Goal: Task Accomplishment & Management: Complete application form

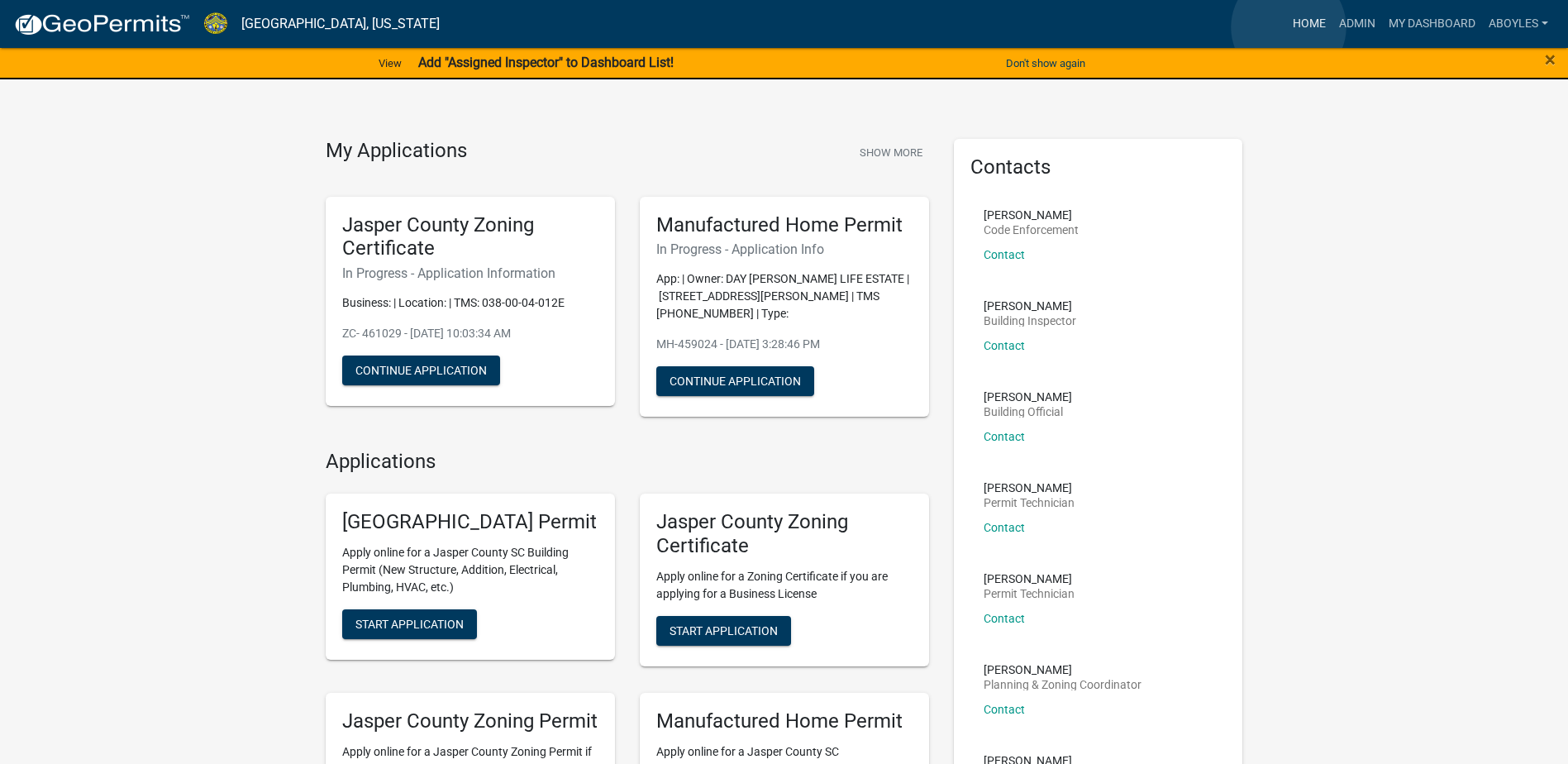
click at [1289, 27] on link "Home" at bounding box center [1309, 24] width 46 height 31
click at [1437, 28] on link "My Dashboard" at bounding box center [1432, 24] width 100 height 31
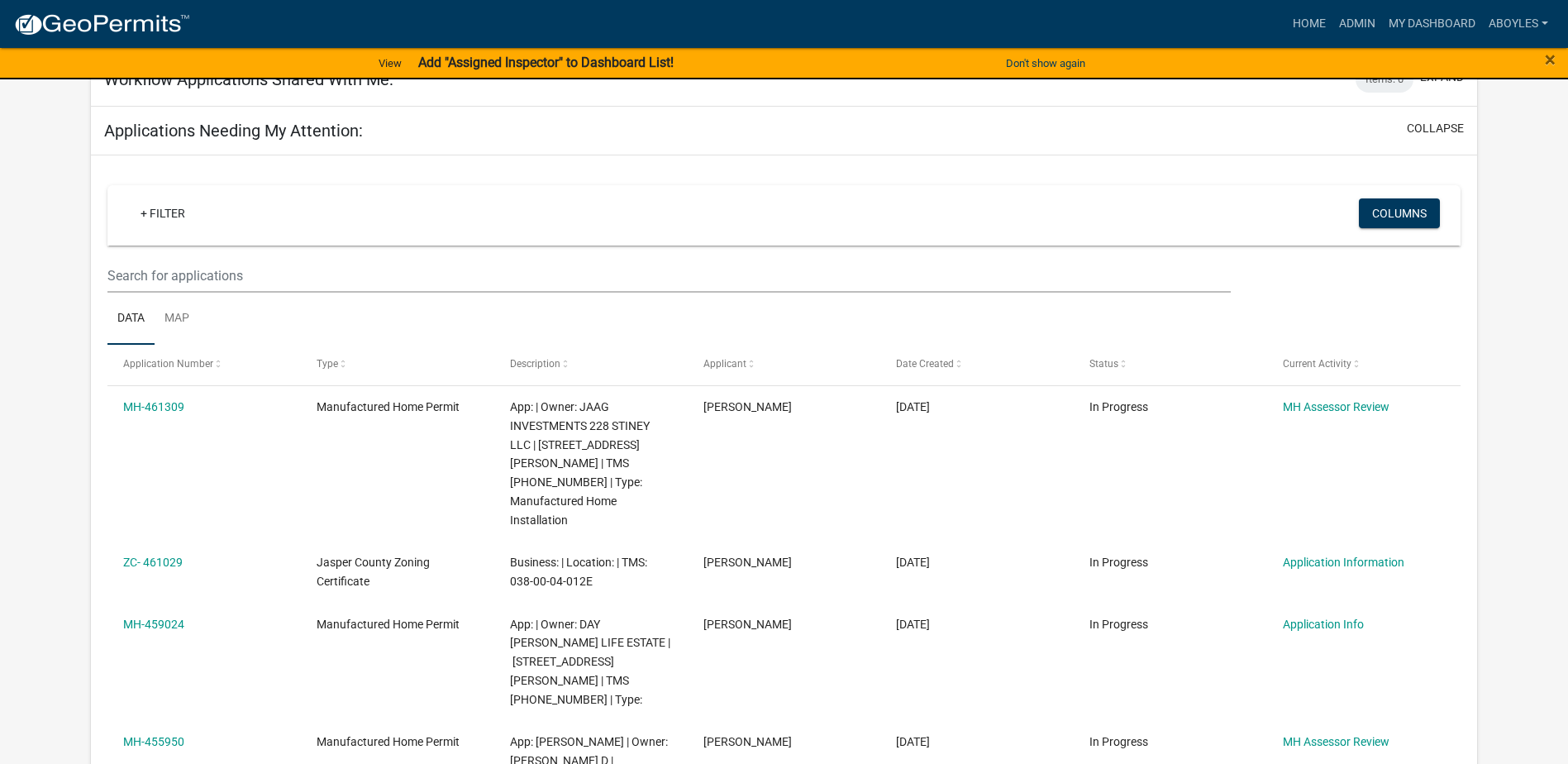
scroll to position [715, 0]
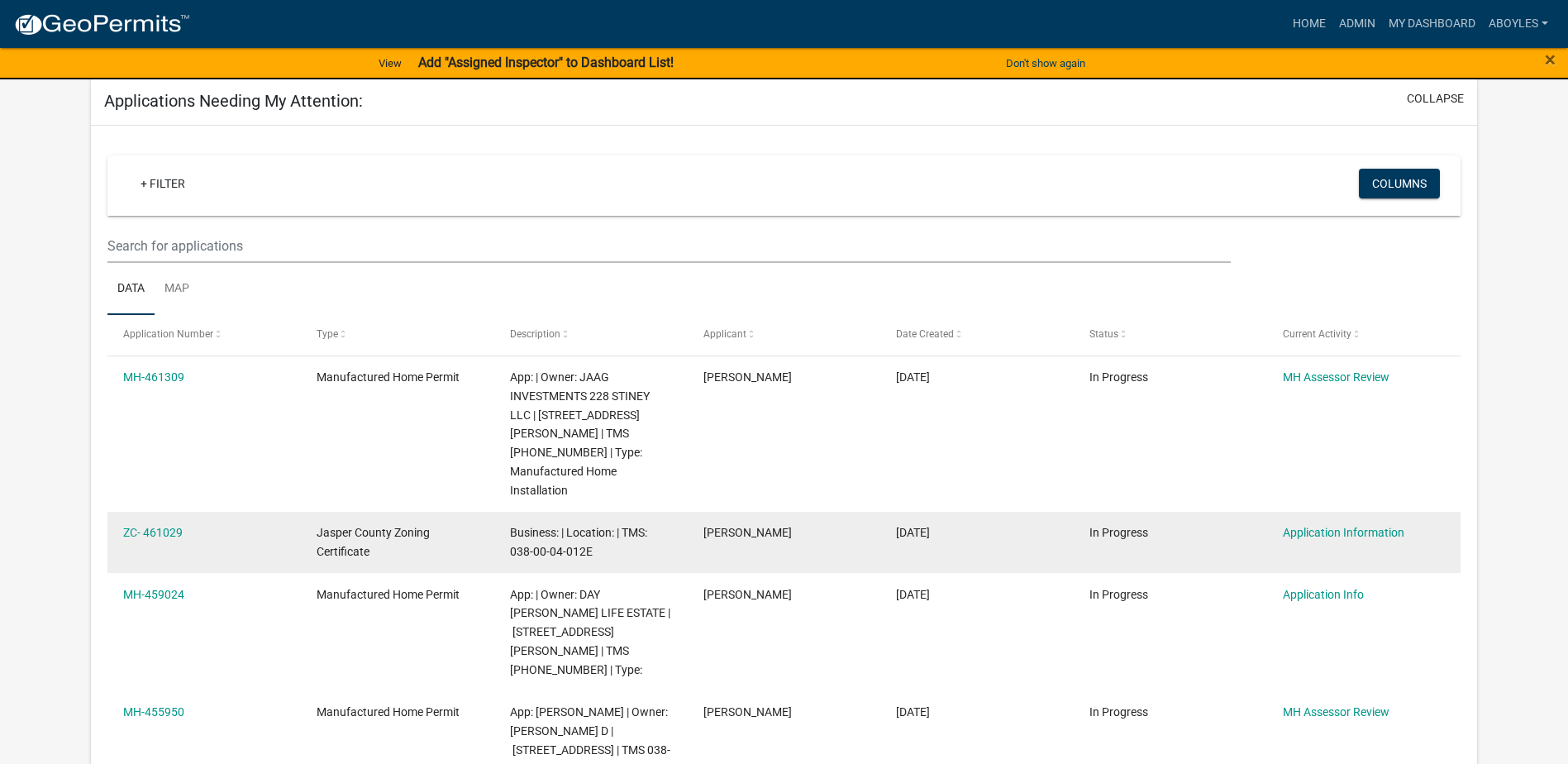
click at [590, 526] on span "Business: | Location: | TMS: 038-00-04-012E" at bounding box center [578, 542] width 137 height 32
click at [1332, 526] on link "Application Information" at bounding box center [1344, 532] width 121 height 13
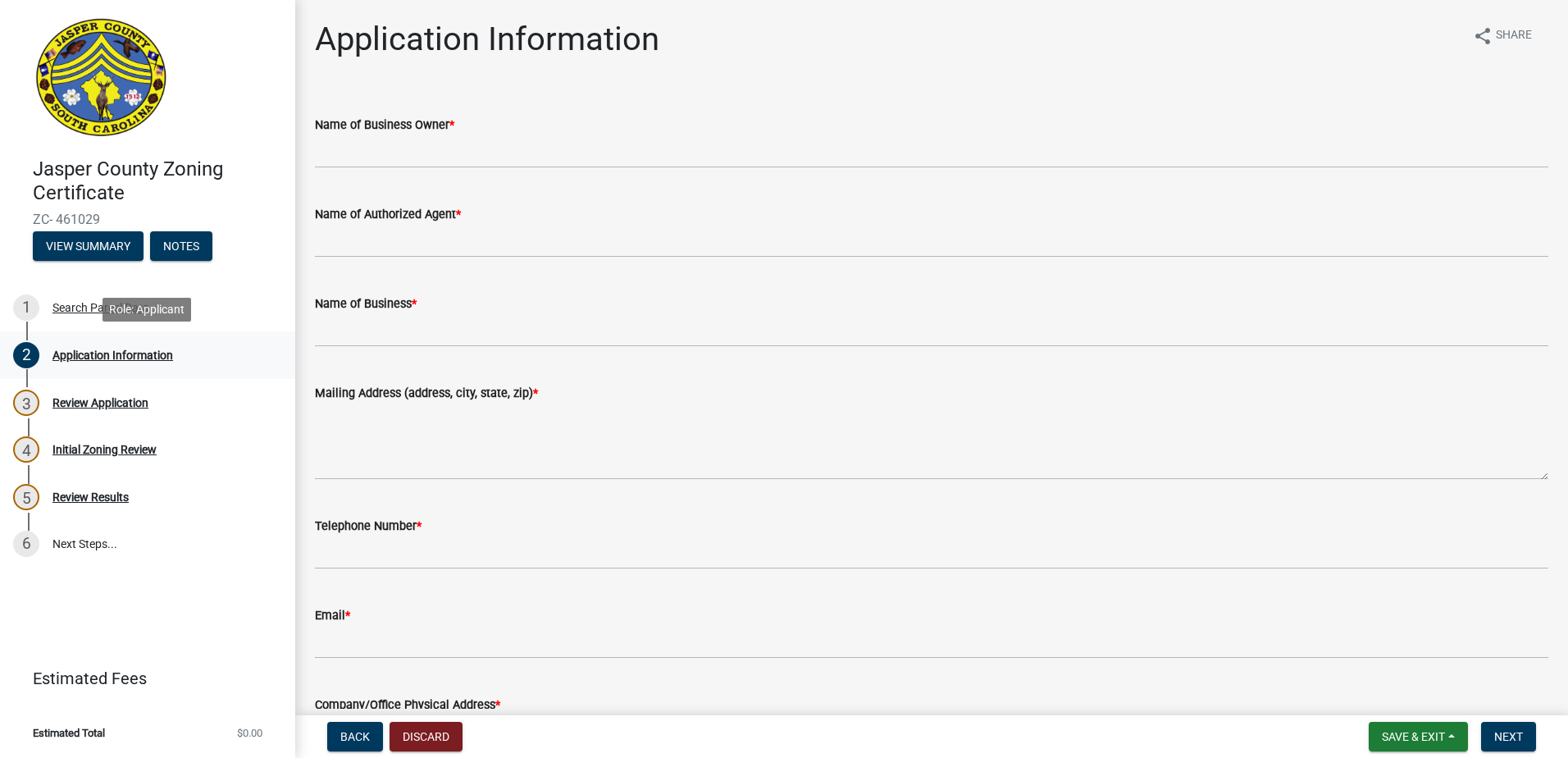
click at [146, 355] on div "Application Information" at bounding box center [113, 355] width 120 height 11
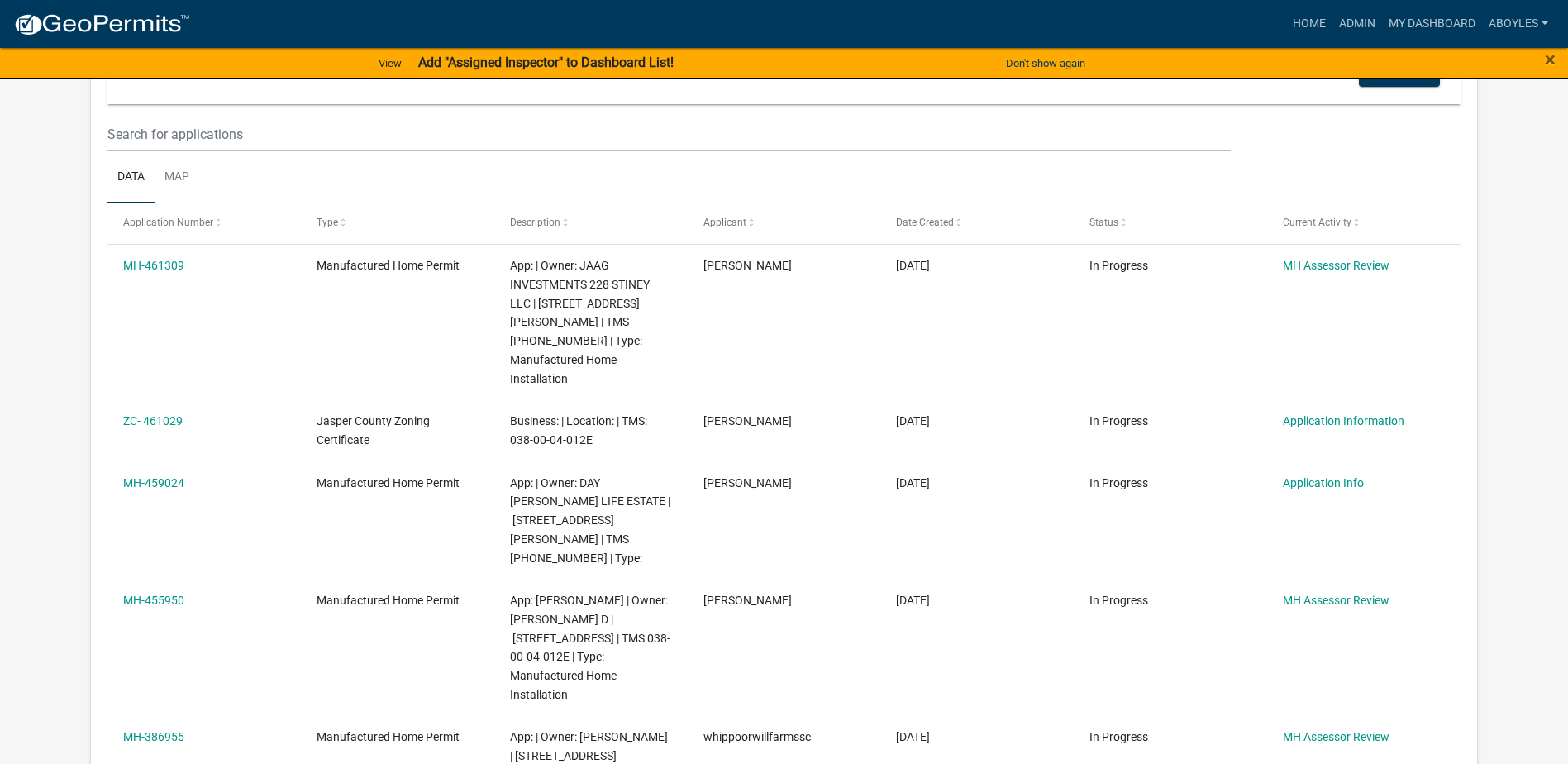
scroll to position [807, 0]
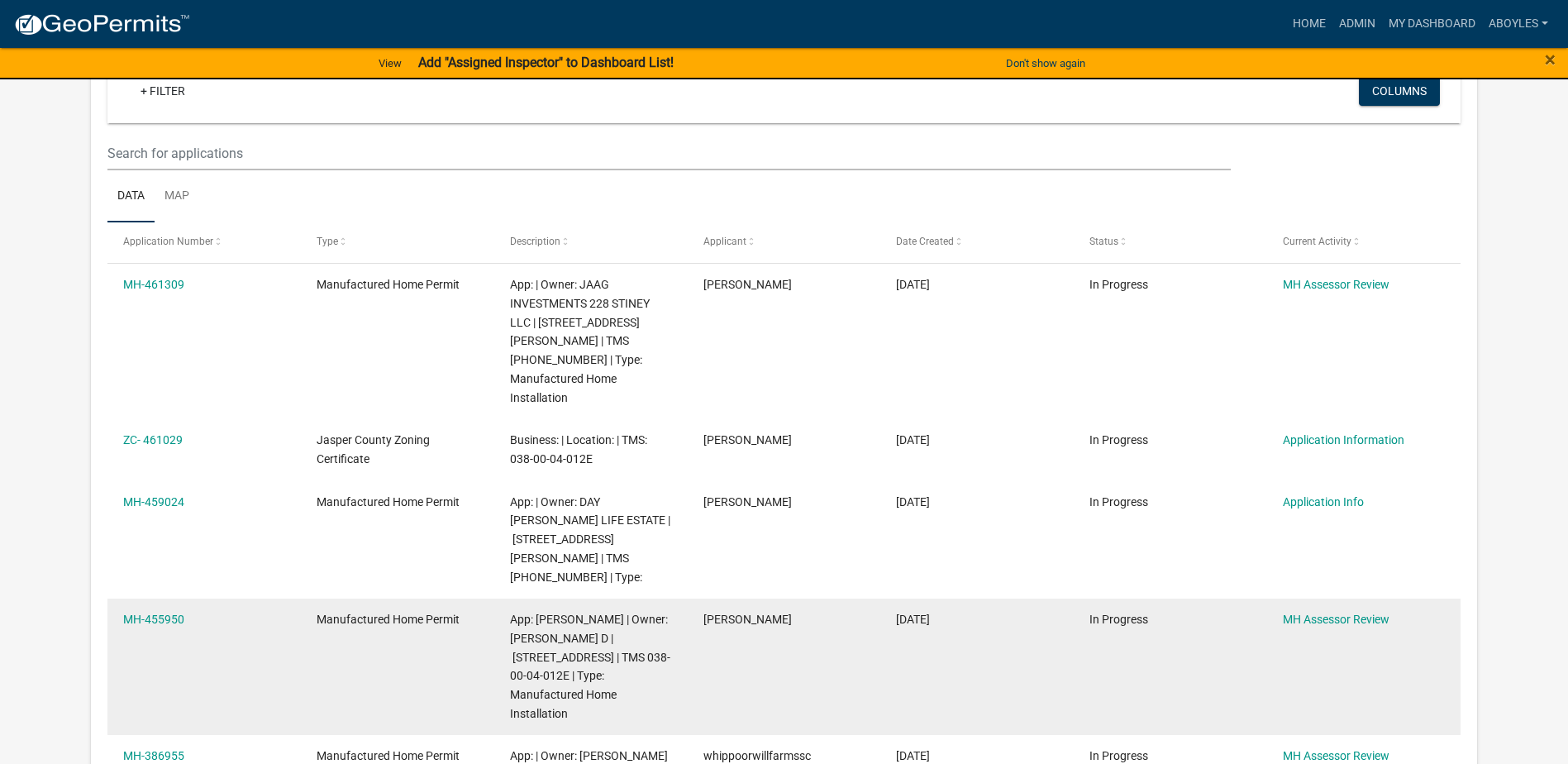
click at [740, 616] on datatable-body-cell "[PERSON_NAME]" at bounding box center [783, 667] width 194 height 136
click at [172, 613] on link "MH-455950" at bounding box center [153, 619] width 61 height 13
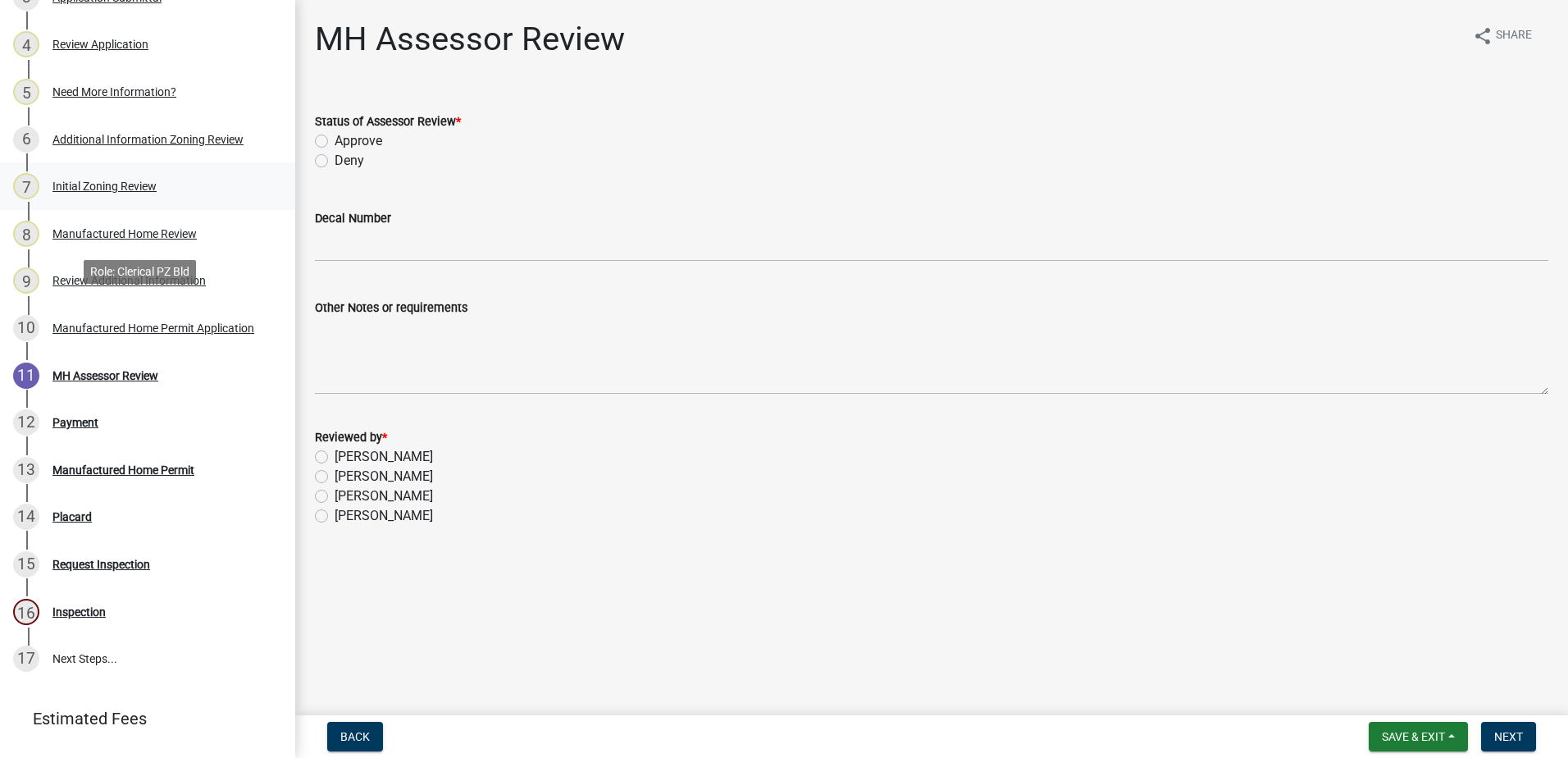
scroll to position [410, 0]
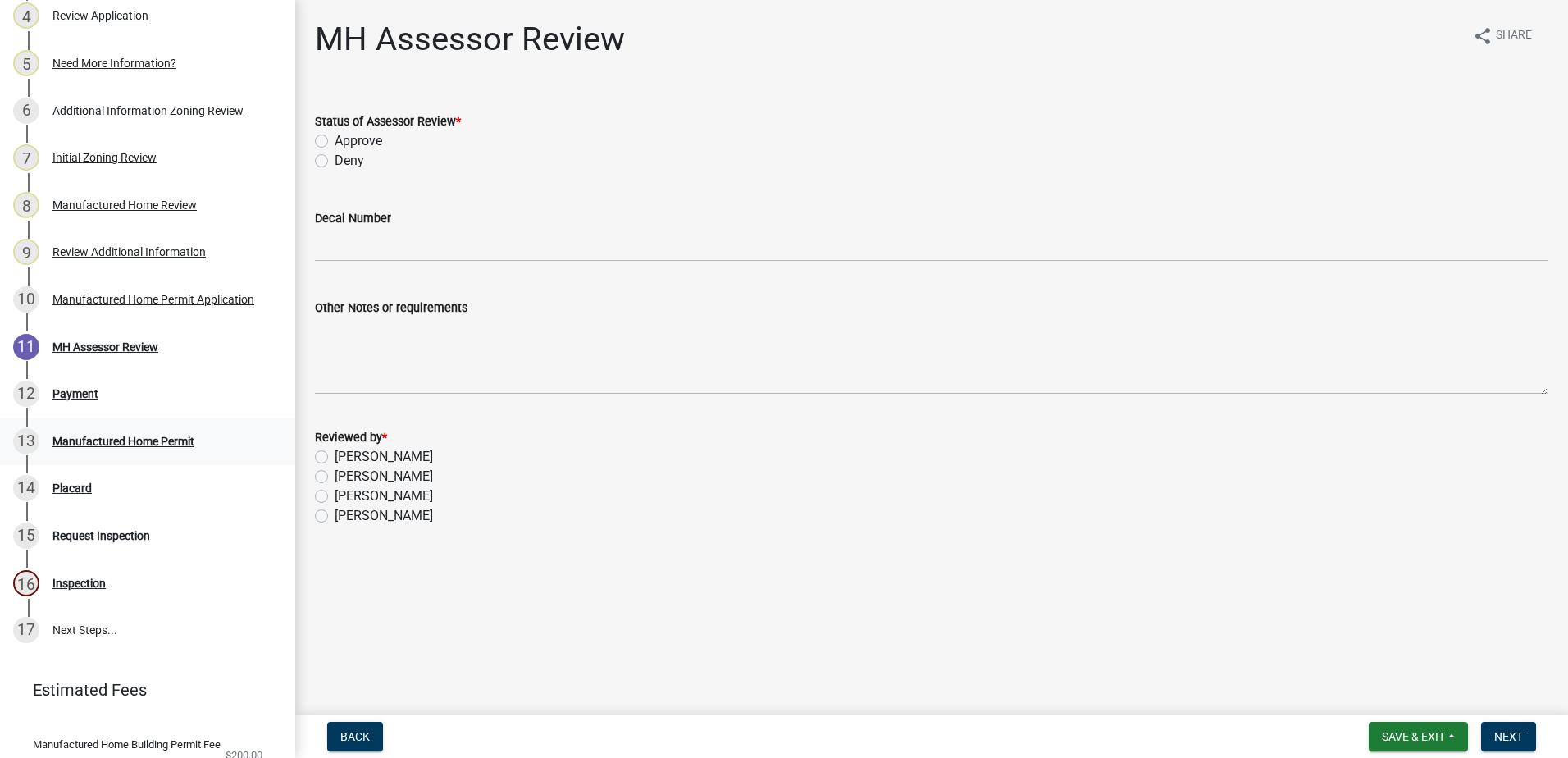
click at [160, 447] on div "Manufactured Home Permit" at bounding box center [123, 441] width 142 height 11
click at [114, 447] on div "Manufactured Home Permit" at bounding box center [123, 441] width 142 height 11
drag, startPoint x: 114, startPoint y: 464, endPoint x: 198, endPoint y: 472, distance: 84.4
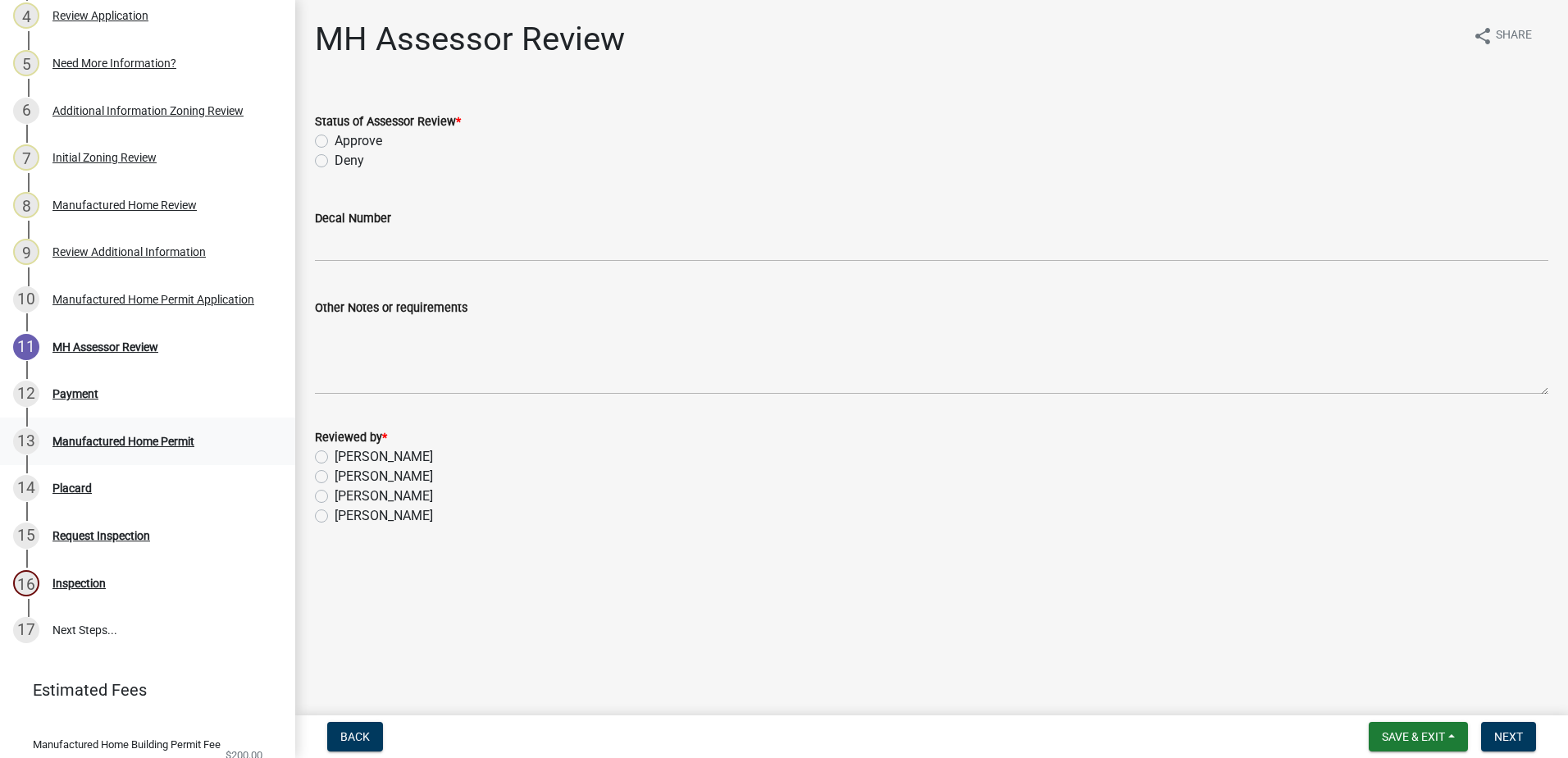
click at [198, 454] on div "13 Manufactured Home Permit" at bounding box center [141, 441] width 256 height 26
click at [117, 447] on div "Manufactured Home Permit" at bounding box center [123, 441] width 142 height 11
drag, startPoint x: 117, startPoint y: 462, endPoint x: 219, endPoint y: 471, distance: 102.4
click at [219, 454] on div "13 Manufactured Home Permit" at bounding box center [141, 441] width 256 height 26
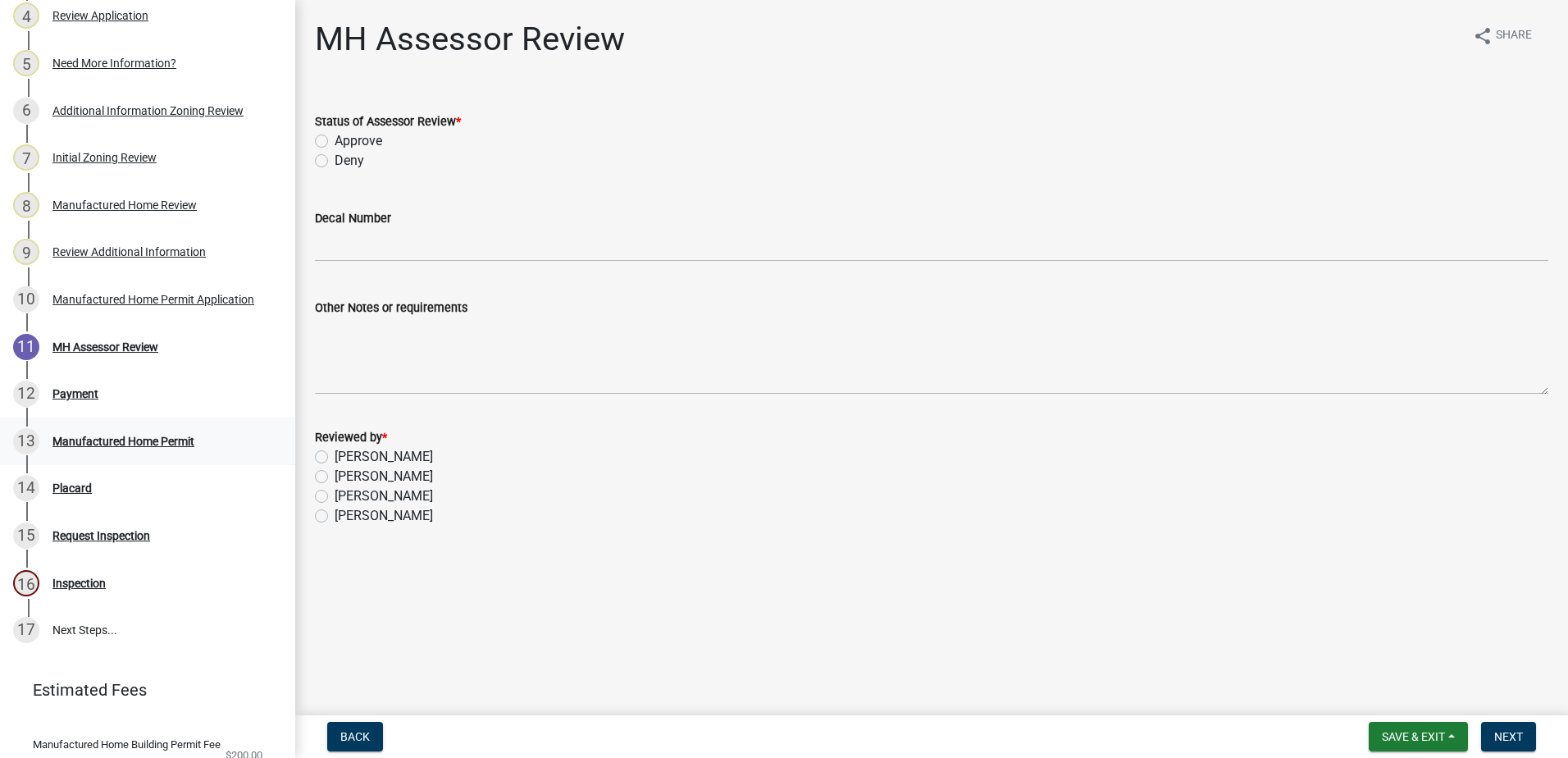
click at [219, 454] on div "13 Manufactured Home Permit" at bounding box center [141, 441] width 256 height 26
click at [223, 454] on div "13 Manufactured Home Permit" at bounding box center [141, 441] width 256 height 26
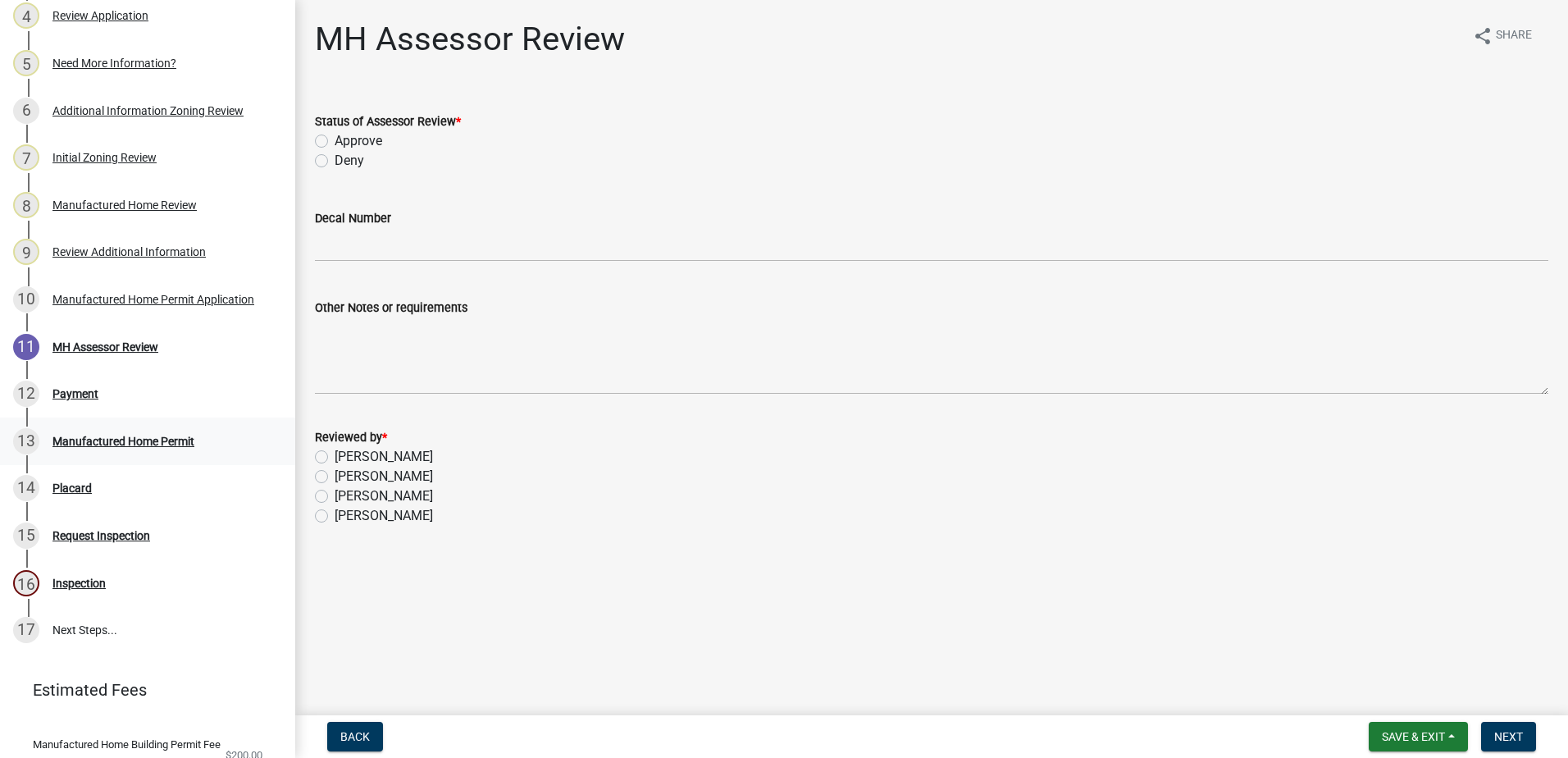
click at [223, 454] on div "13 Manufactured Home Permit" at bounding box center [141, 441] width 256 height 26
click at [105, 447] on div "Manufactured Home Permit" at bounding box center [123, 441] width 142 height 11
drag, startPoint x: 105, startPoint y: 462, endPoint x: 139, endPoint y: 461, distance: 34.0
click at [139, 447] on div "Manufactured Home Permit" at bounding box center [123, 441] width 142 height 11
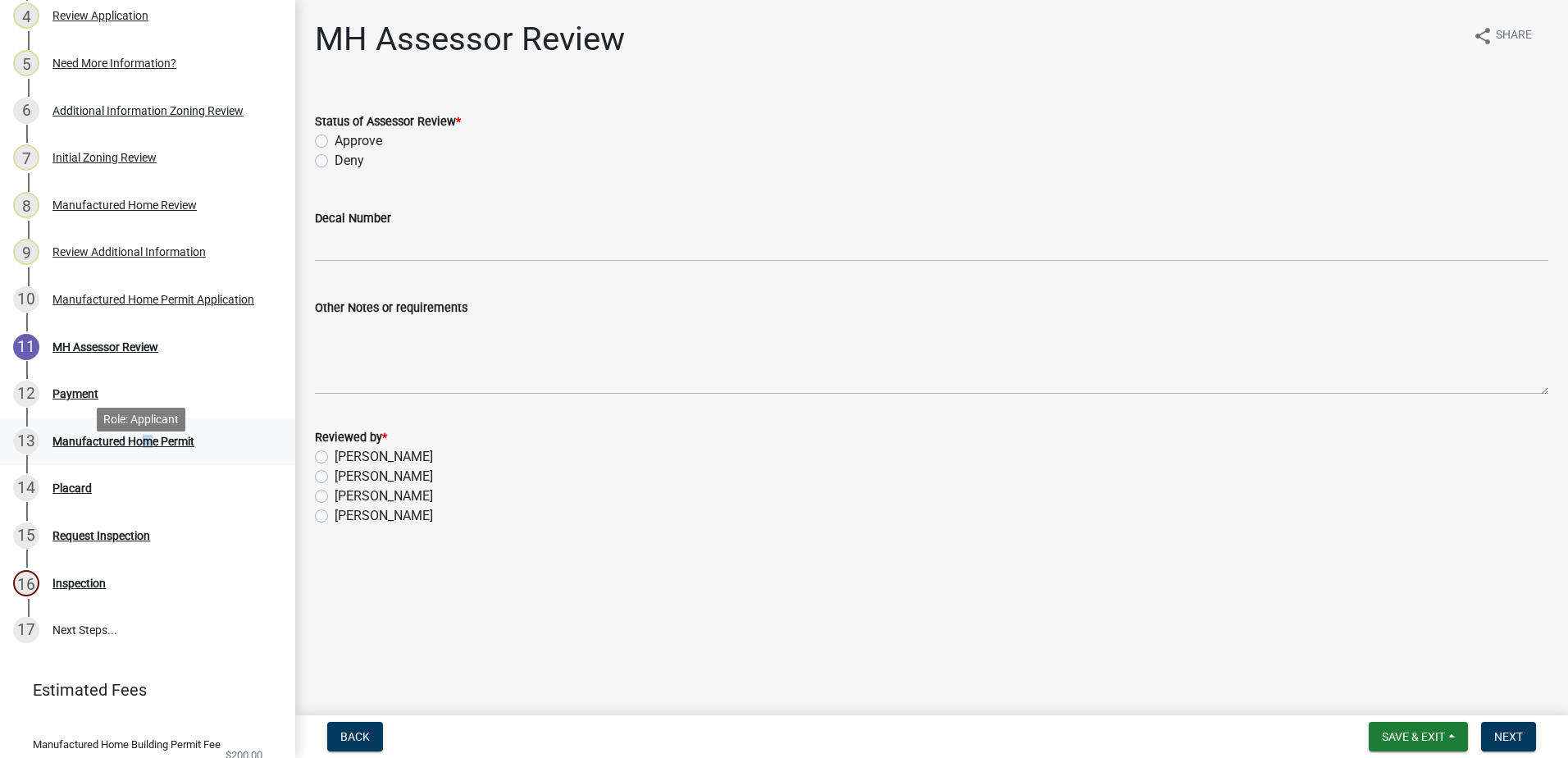
click at [140, 447] on div "Manufactured Home Permit" at bounding box center [123, 441] width 142 height 11
click at [114, 353] on div "MH Assessor Review" at bounding box center [105, 347] width 106 height 11
click at [79, 116] on div "Additional Information Zoning Review" at bounding box center [148, 111] width 191 height 11
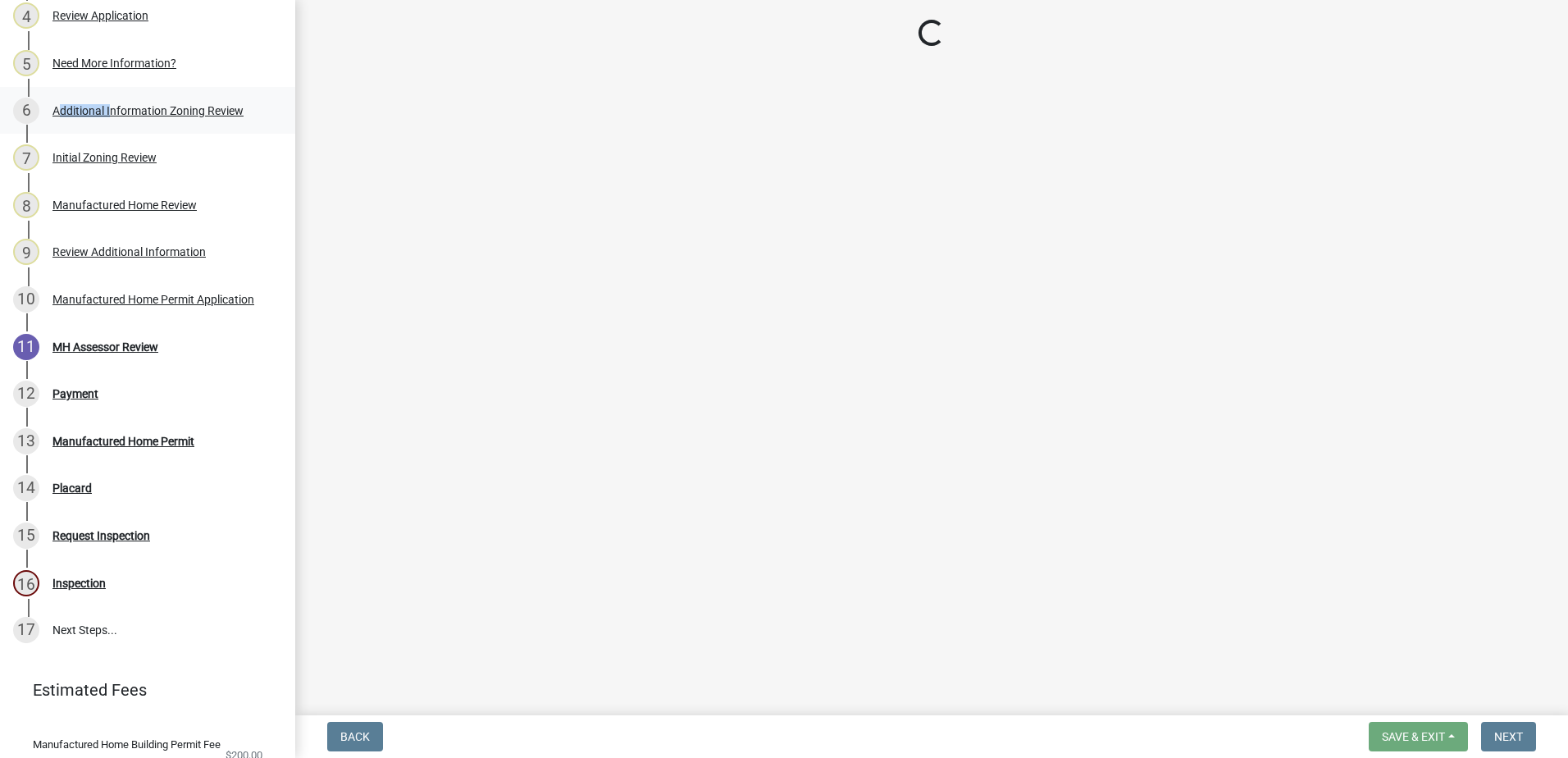
click at [79, 116] on div "Additional Information Zoning Review" at bounding box center [148, 111] width 191 height 11
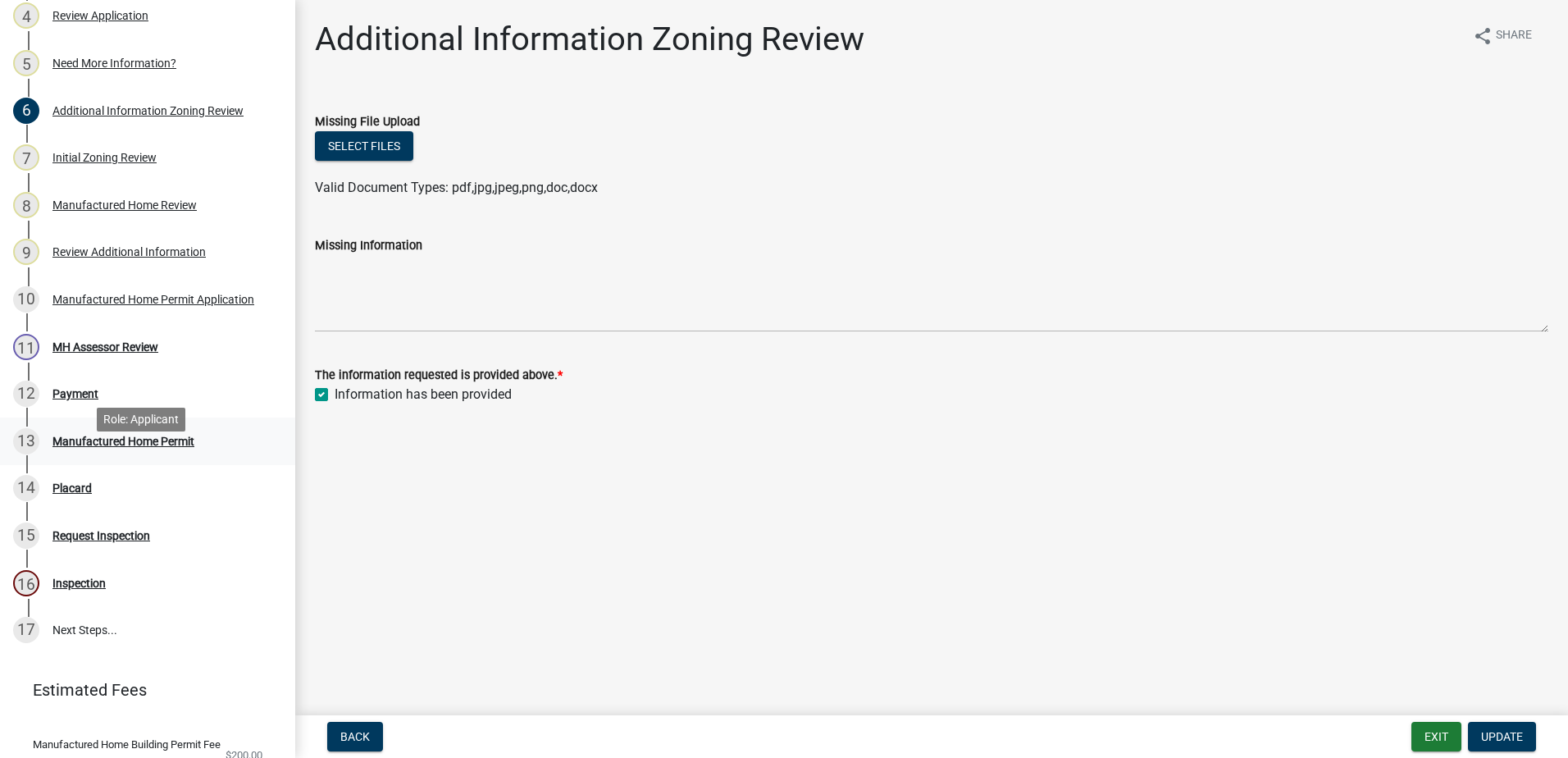
click at [99, 447] on div "Manufactured Home Permit" at bounding box center [123, 441] width 142 height 11
drag, startPoint x: 99, startPoint y: 459, endPoint x: 160, endPoint y: 464, distance: 61.2
click at [160, 447] on div "Manufactured Home Permit" at bounding box center [123, 441] width 142 height 11
click at [160, 447] on div "Manufactured Home Permit" at bounding box center [123, 441] width 142 height 11
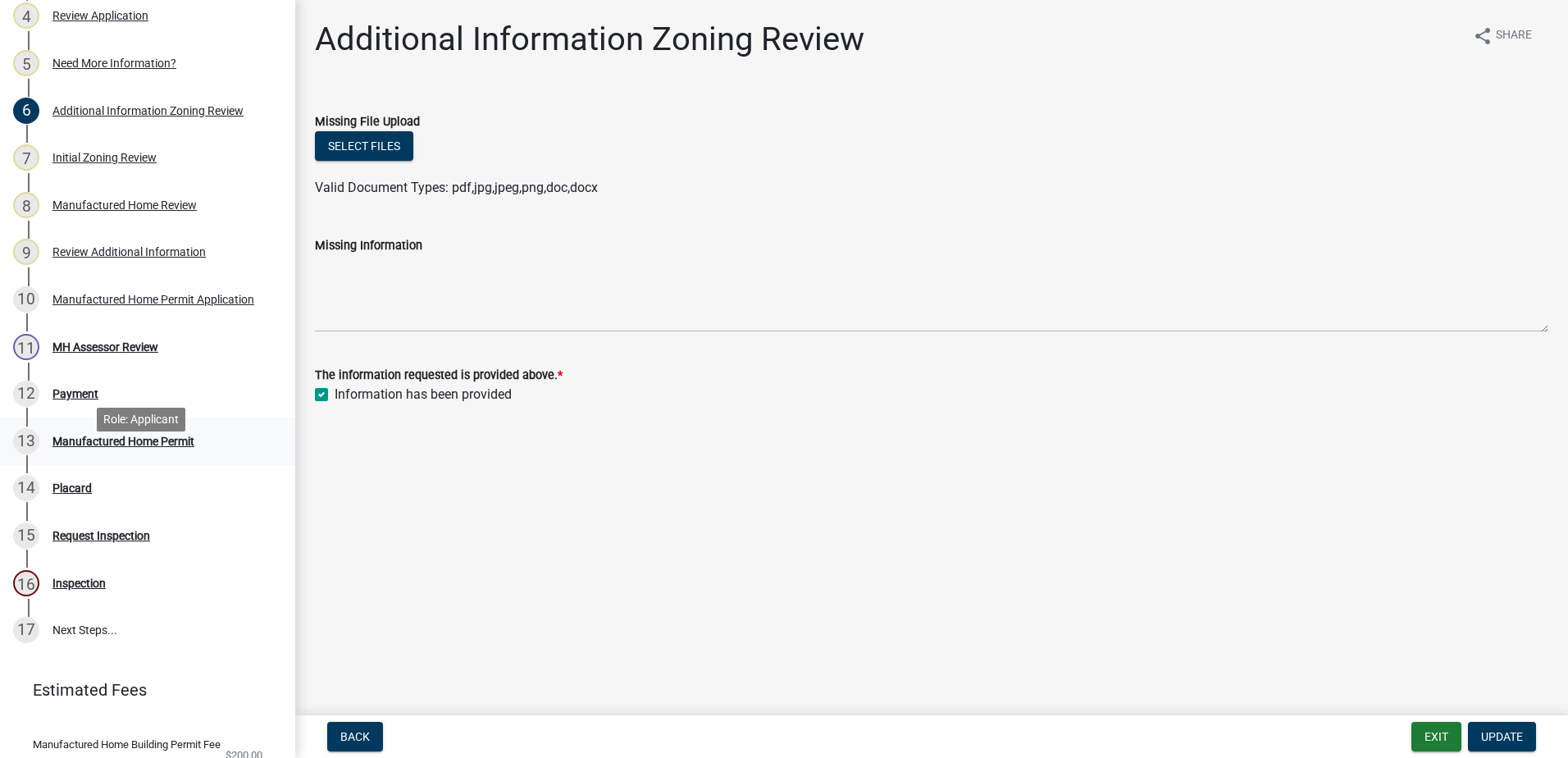
click at [159, 447] on div "Manufactured Home Permit" at bounding box center [123, 441] width 142 height 11
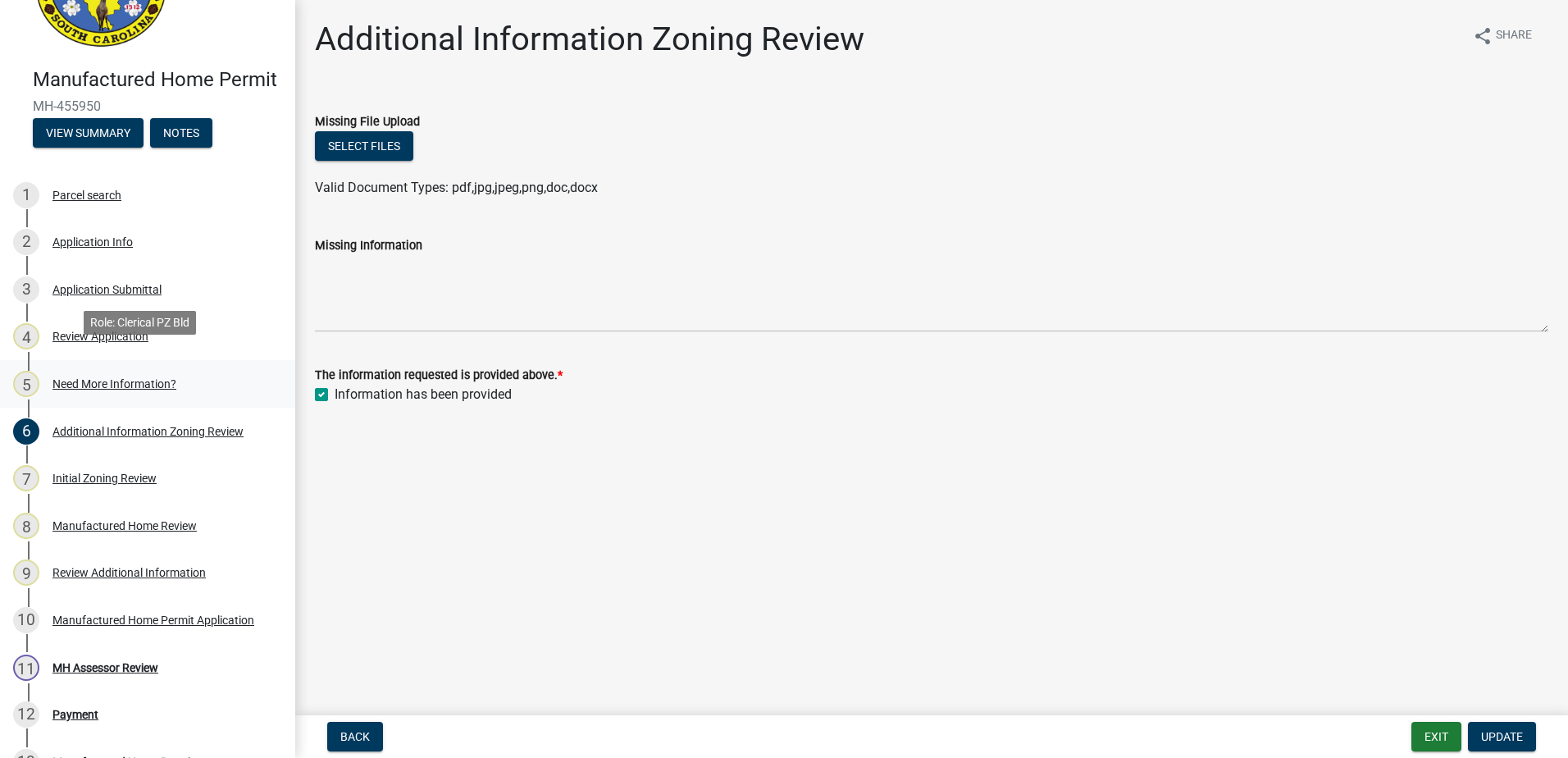
scroll to position [0, 0]
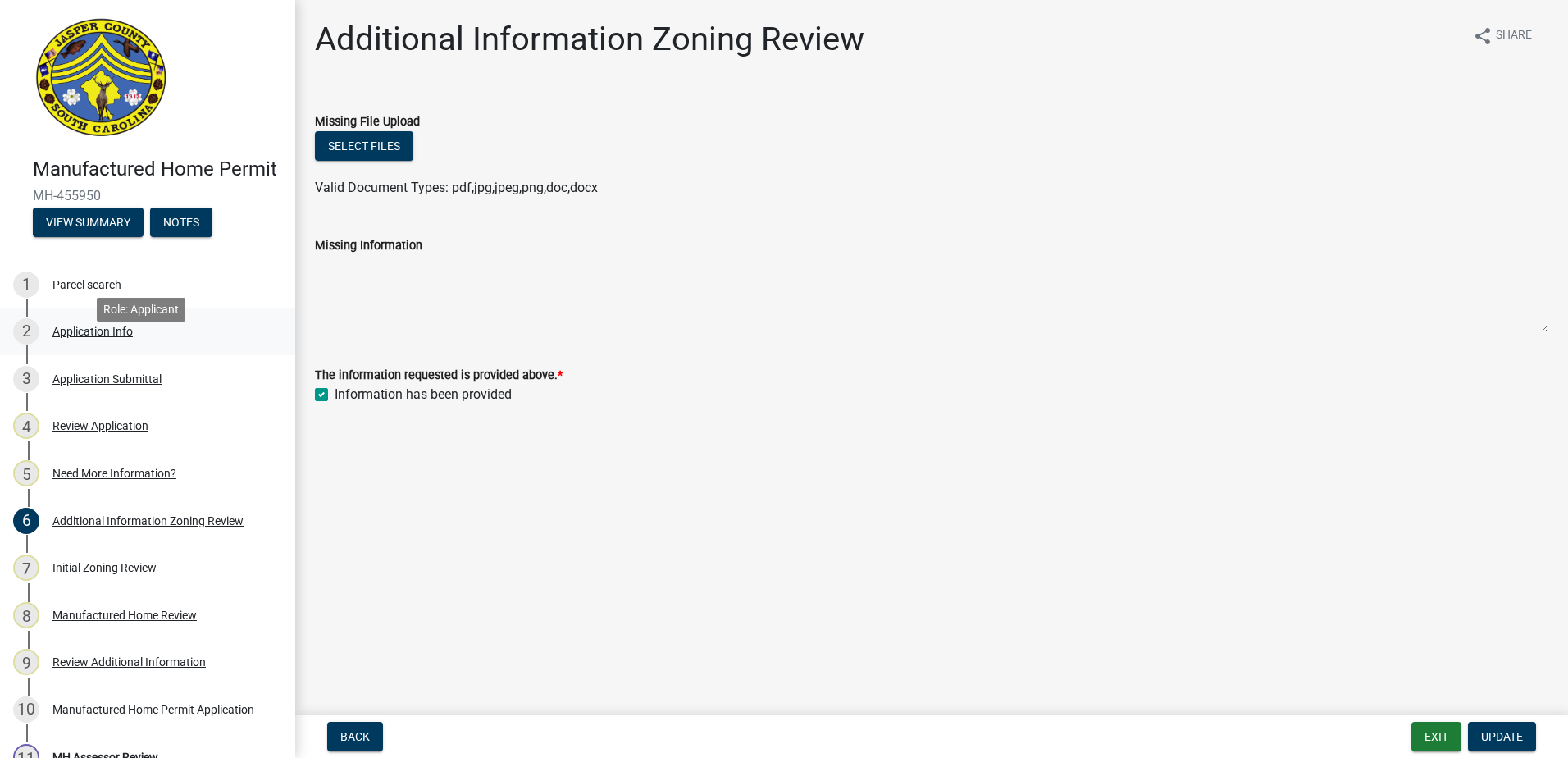
click at [96, 337] on div "Application Info" at bounding box center [93, 331] width 81 height 11
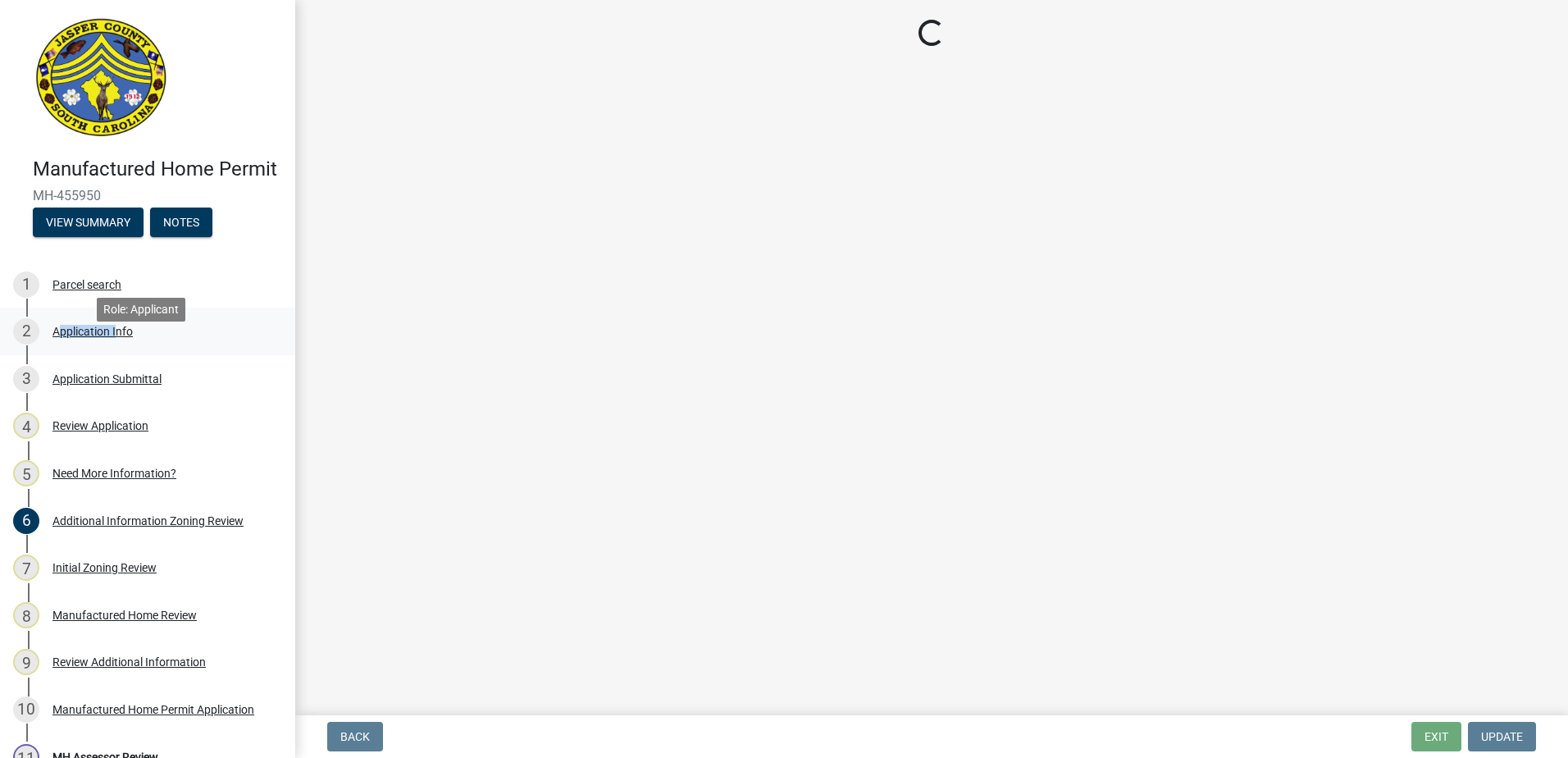
click at [96, 337] on div "Application Info" at bounding box center [93, 331] width 81 height 11
select select "00748aa1-56c2-4786-b7ff-9b3cb1d8d455"
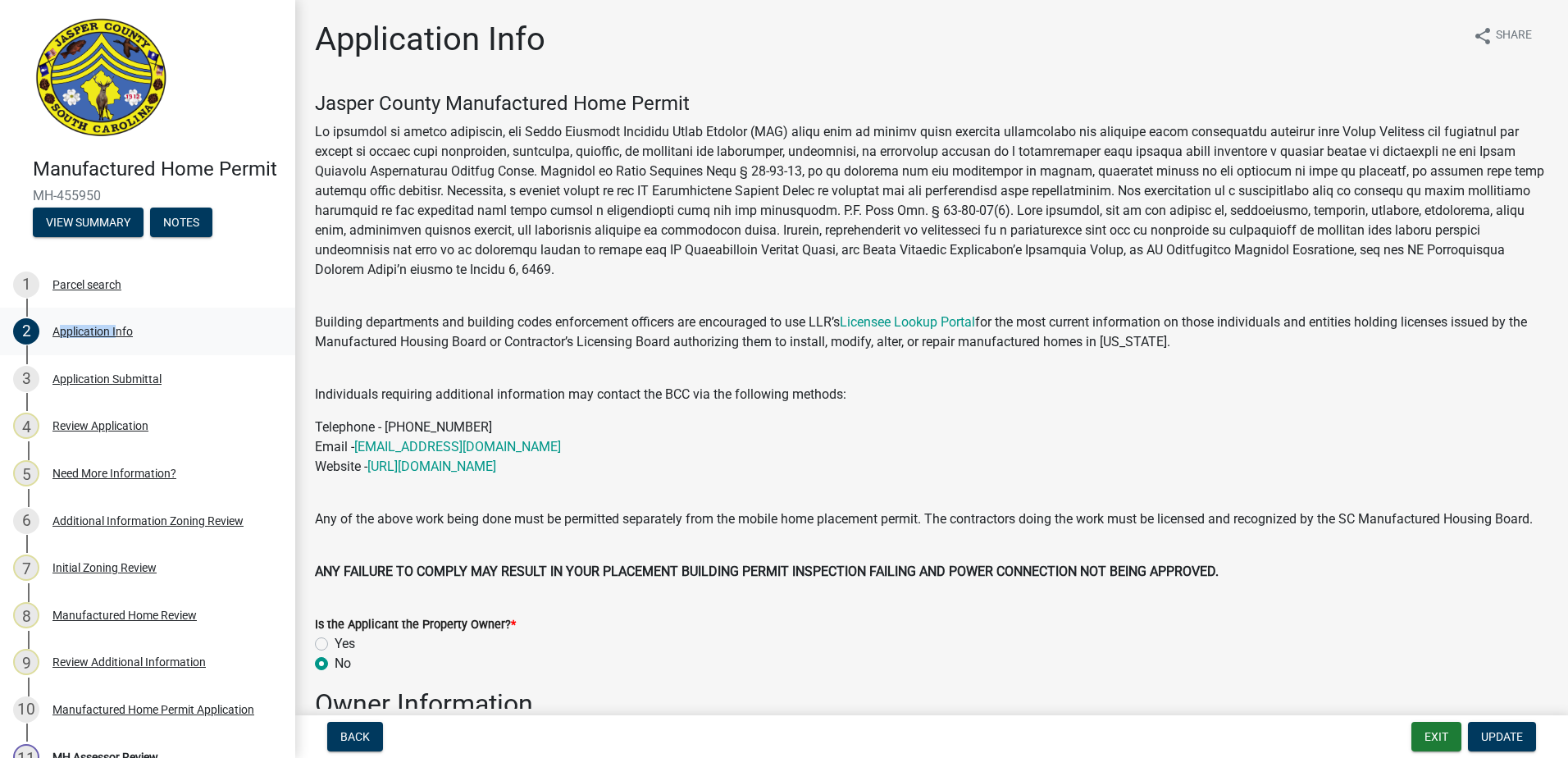
select select "00748aa1-56c2-4786-b7ff-9b3cb1d8d455"
click at [145, 478] on div "Need More Information?" at bounding box center [114, 473] width 124 height 11
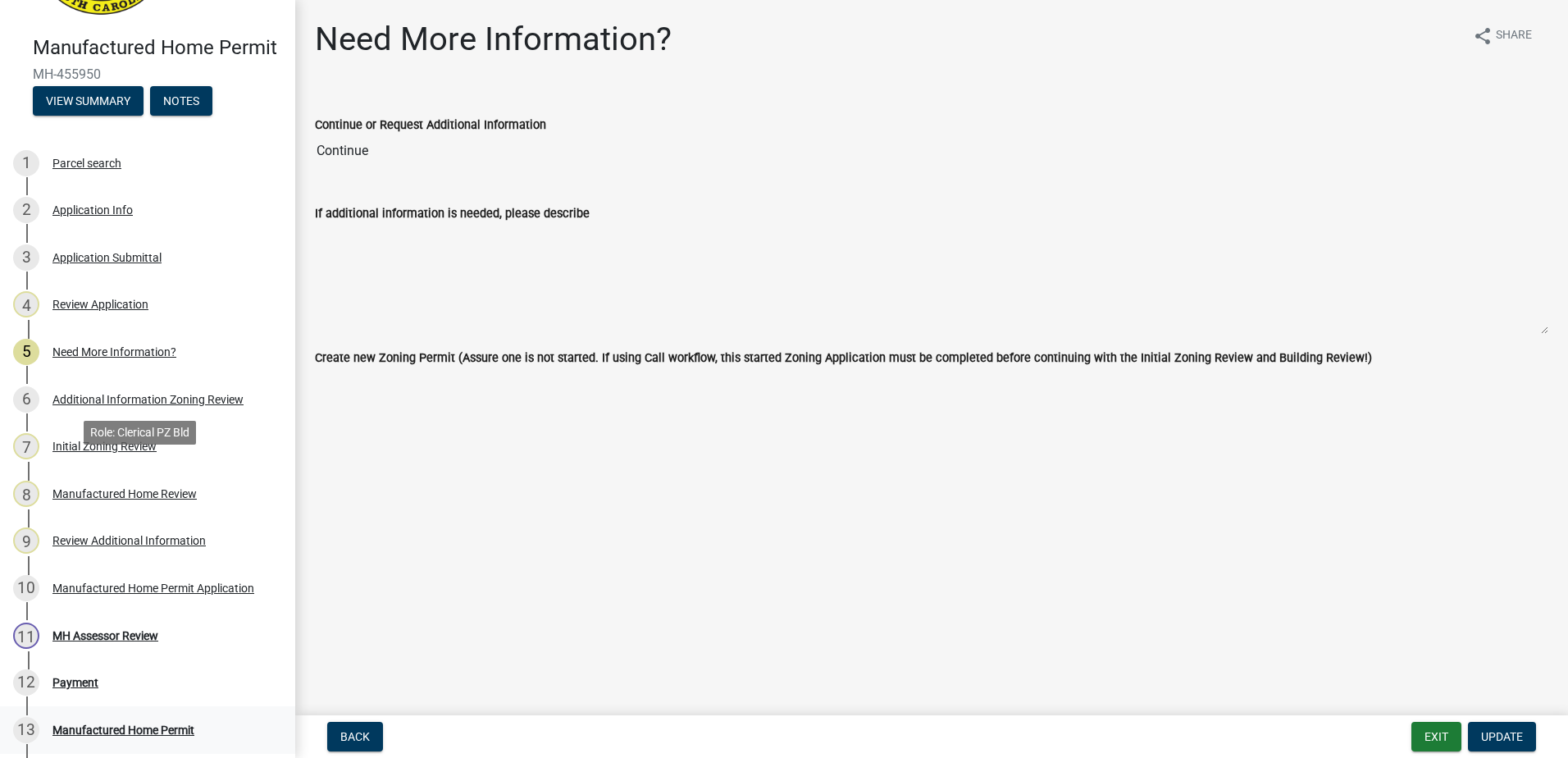
scroll to position [246, 0]
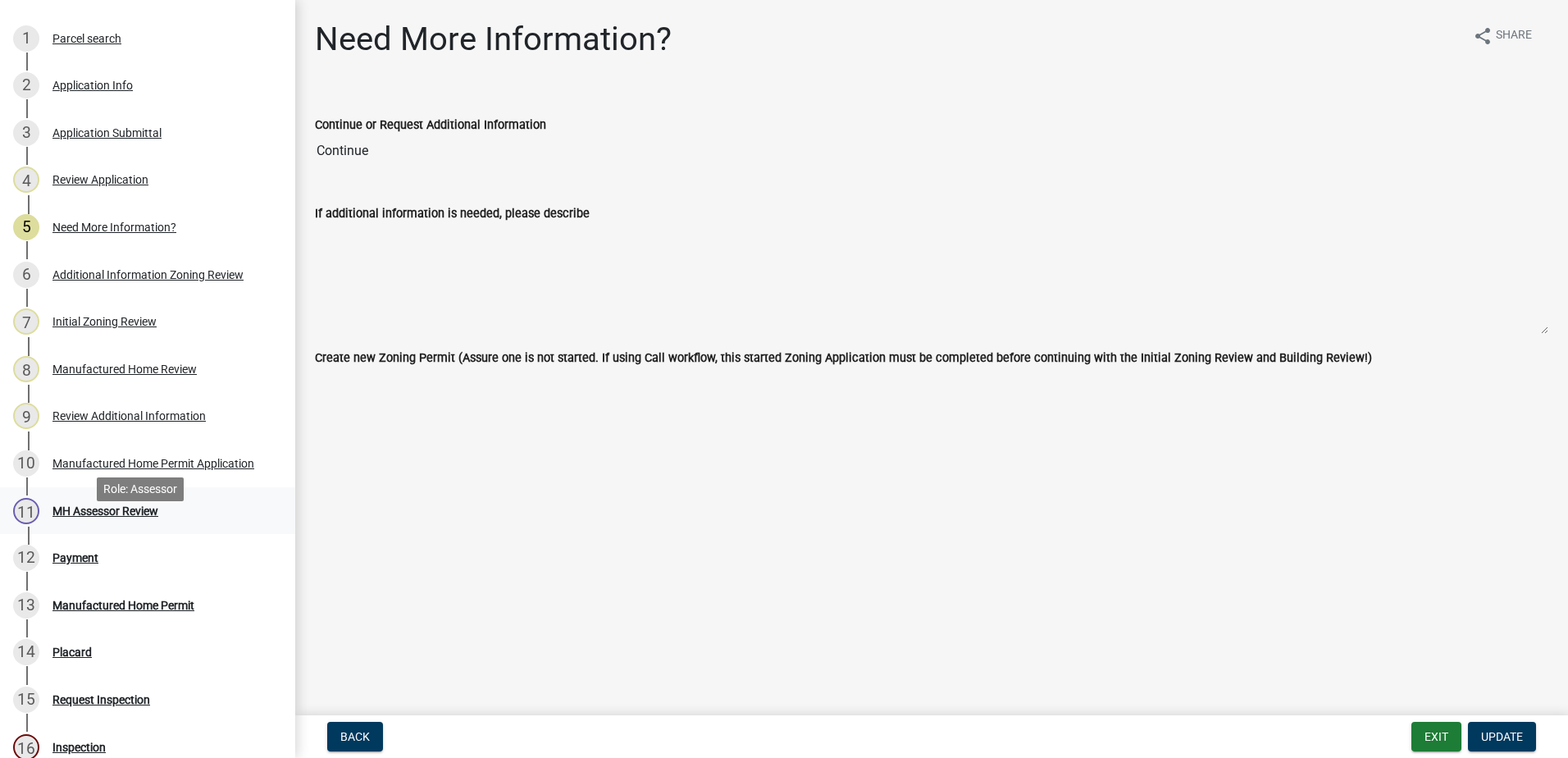
click at [73, 517] on div "MH Assessor Review" at bounding box center [105, 510] width 106 height 11
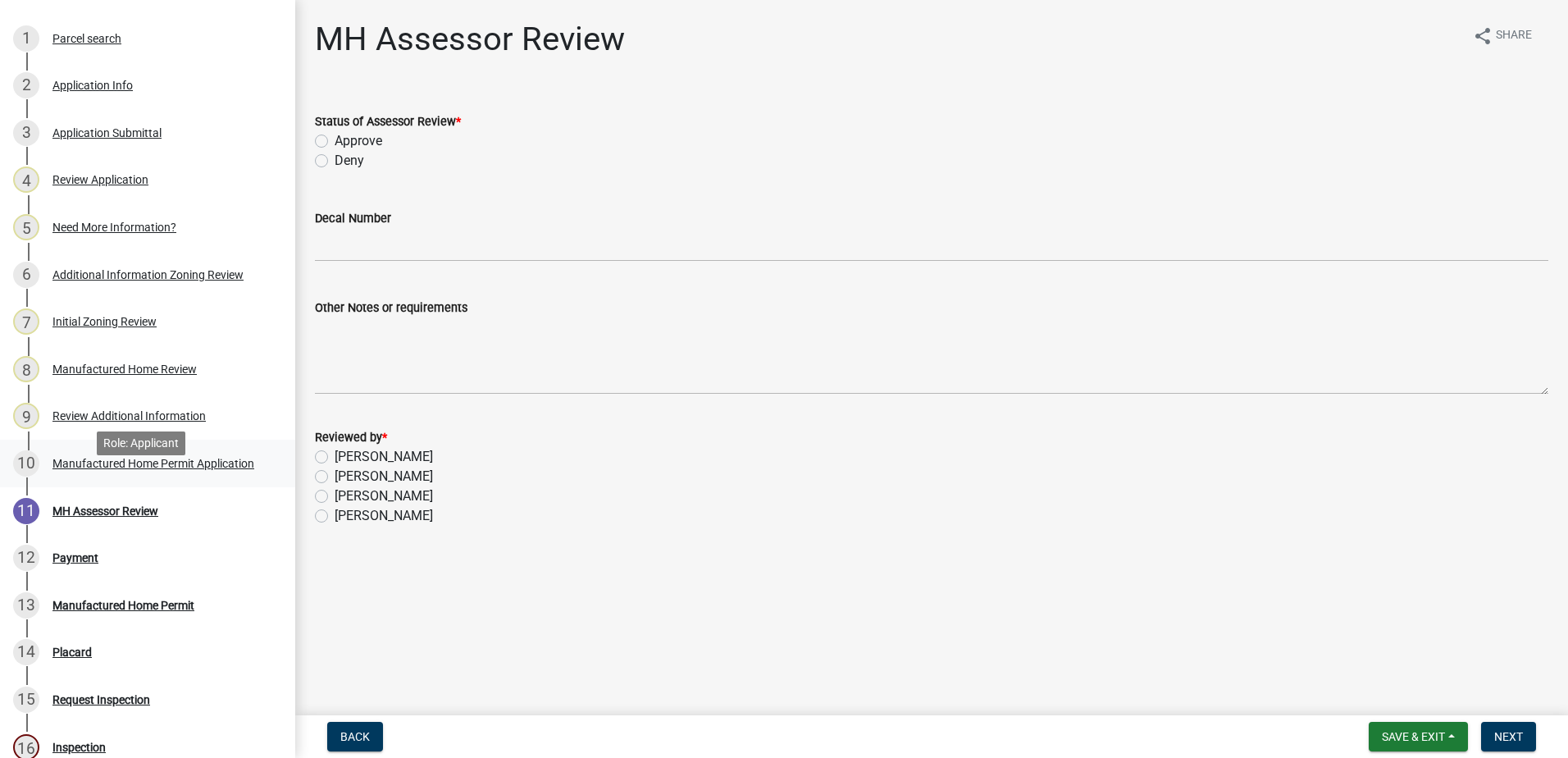
scroll to position [0, 0]
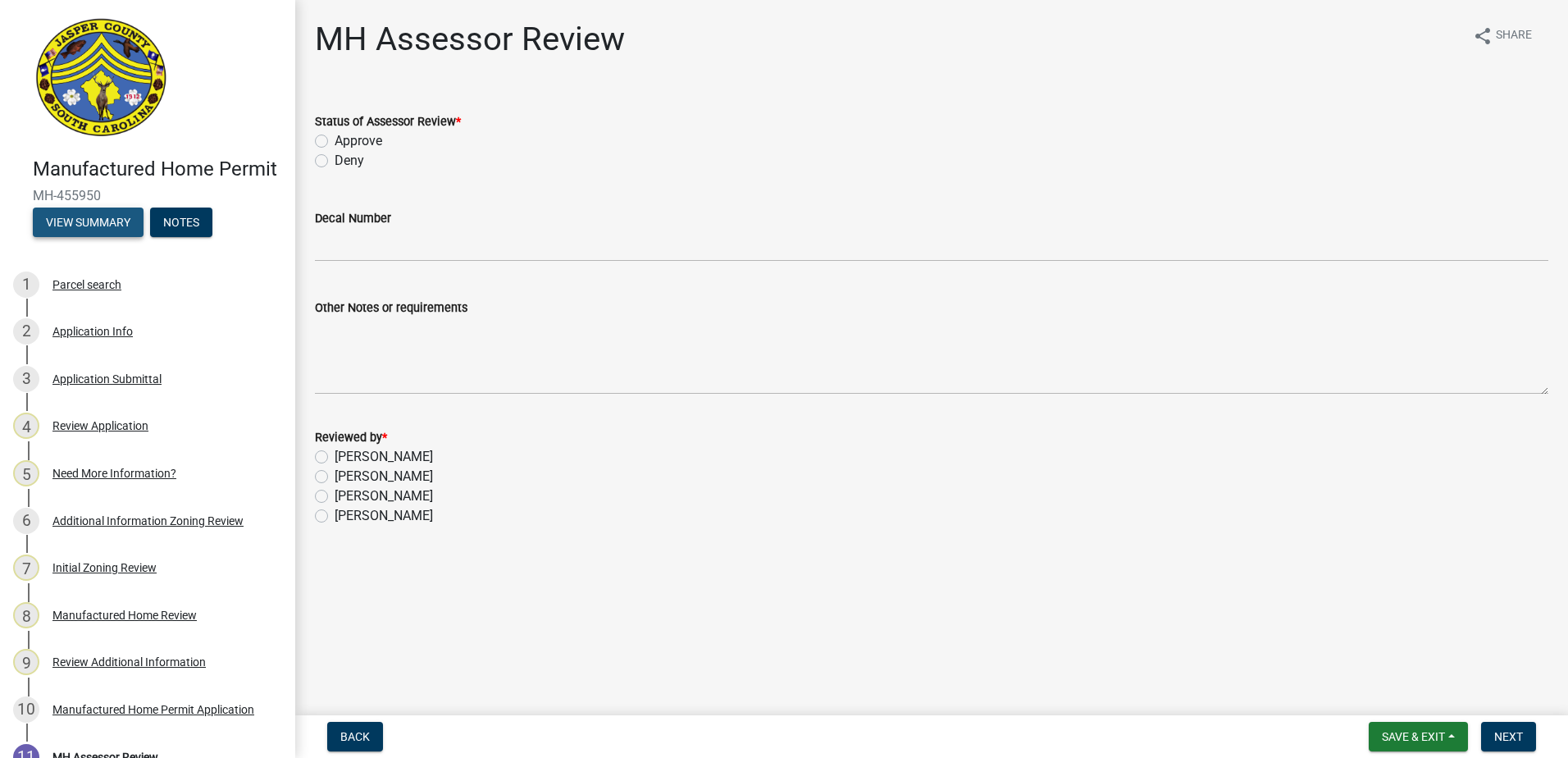
click at [77, 237] on button "View Summary" at bounding box center [88, 221] width 111 height 29
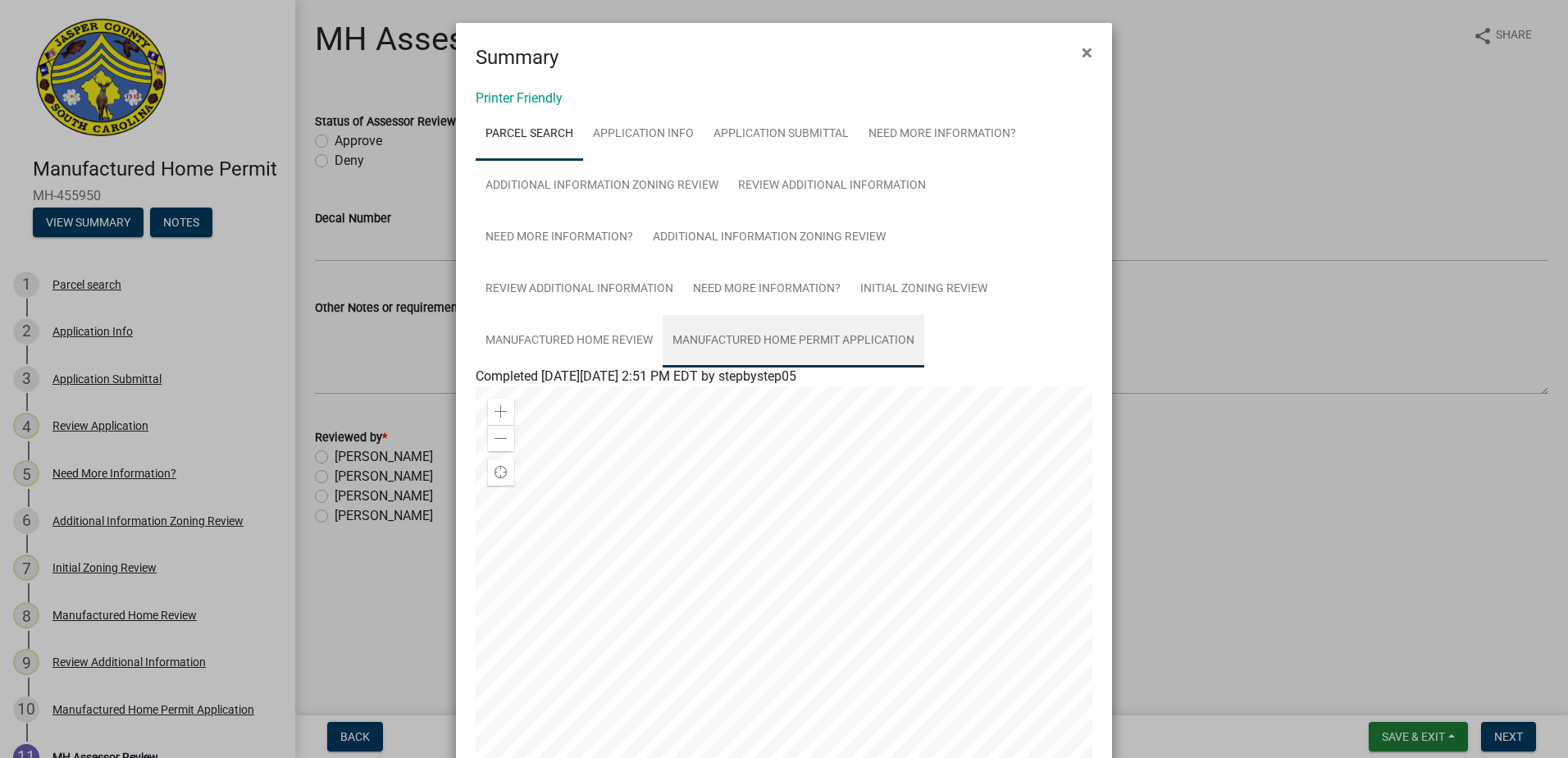
click at [804, 335] on link "Manufactured Home Permit Application" at bounding box center [793, 341] width 262 height 53
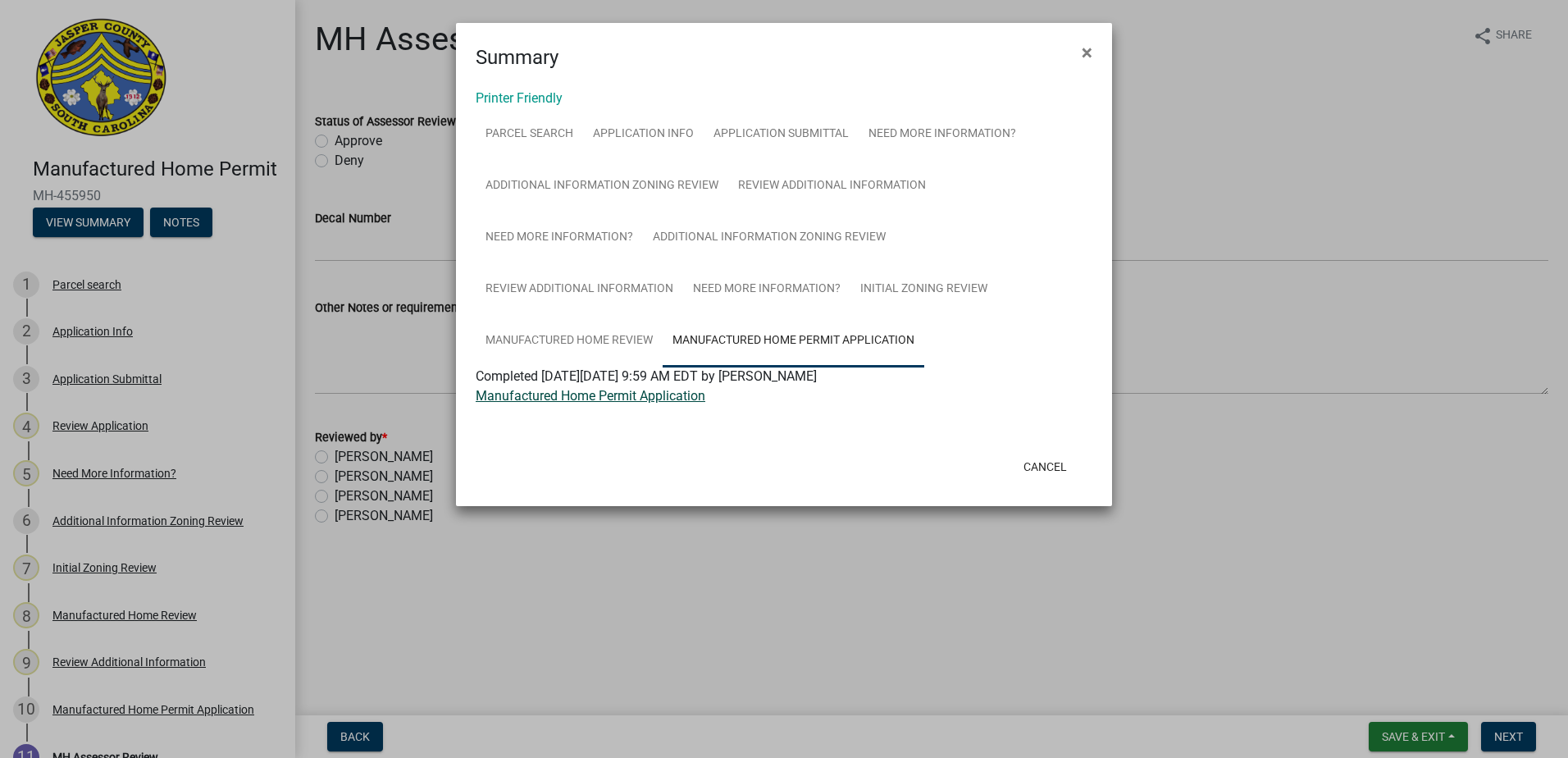
click at [662, 393] on link "Manufactured Home Permit Application" at bounding box center [590, 395] width 230 height 16
click at [1082, 53] on span "×" at bounding box center [1087, 53] width 10 height 23
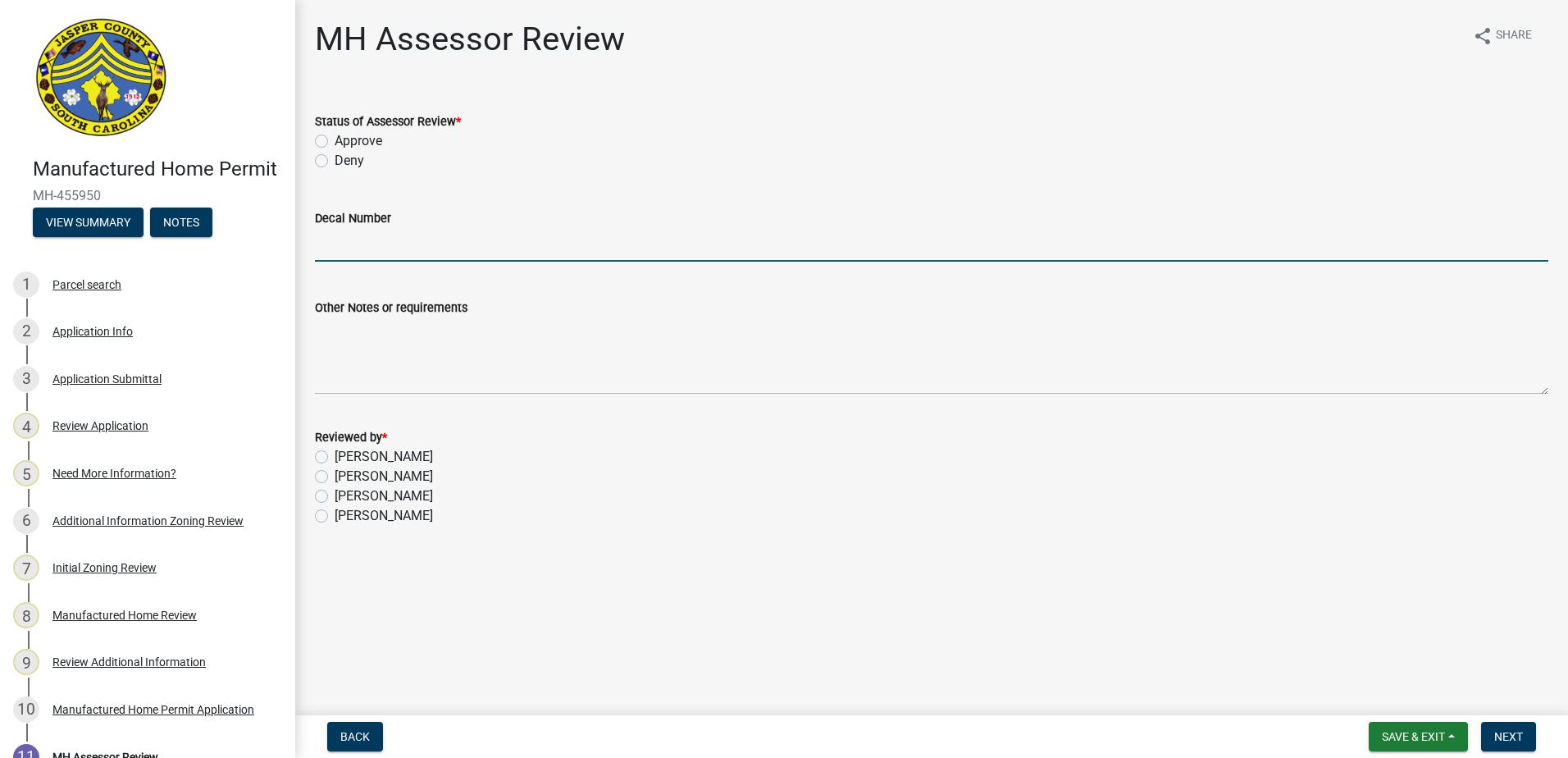
click at [355, 248] on input "Decal Number" at bounding box center [932, 245] width 1234 height 34
click at [335, 140] on label "Approve" at bounding box center [358, 141] width 48 height 20
click at [335, 140] on input "Approve" at bounding box center [340, 136] width 10 height 10
radio input "true"
click at [341, 250] on input "Decal Number" at bounding box center [932, 245] width 1234 height 34
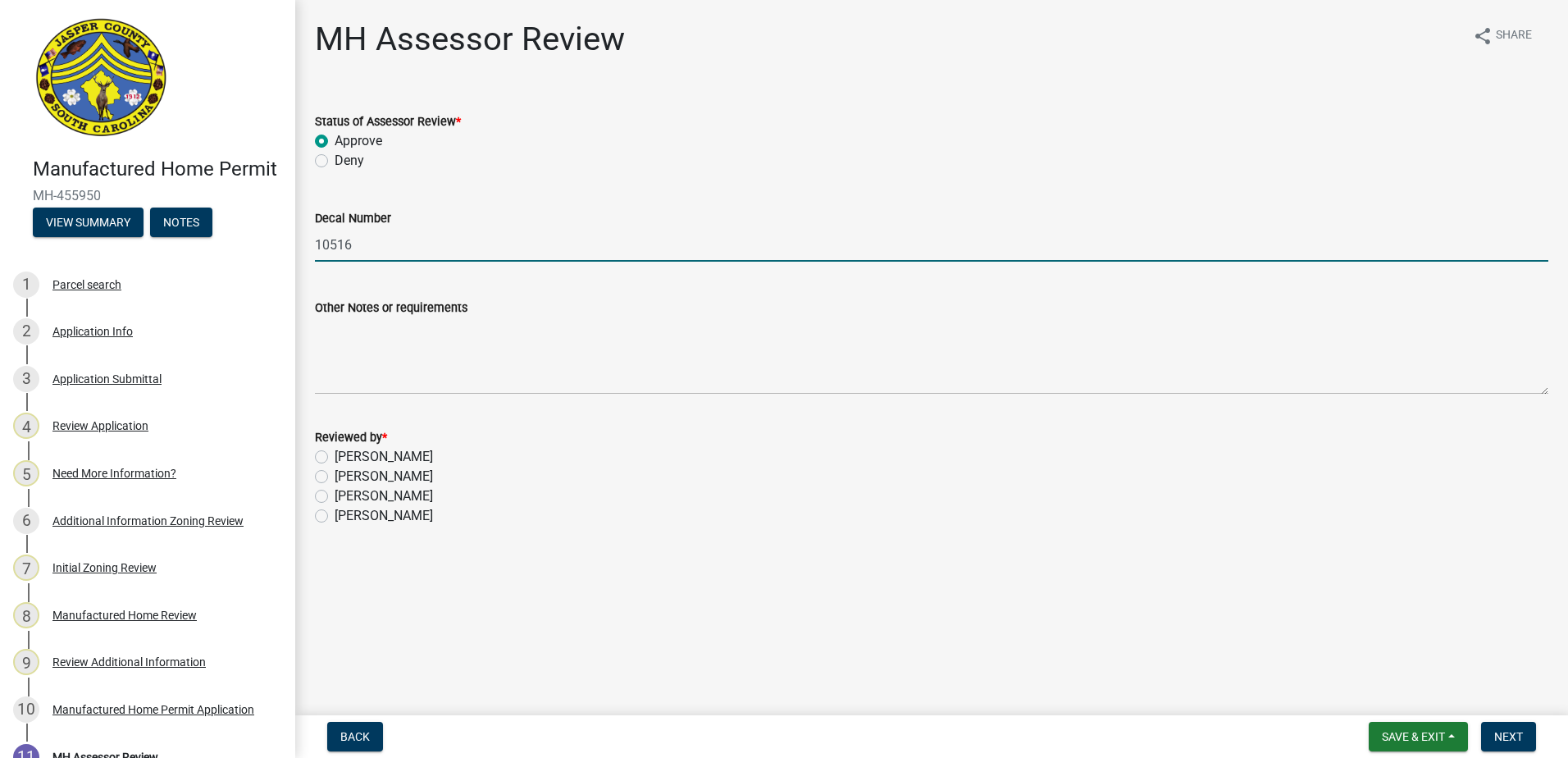
type input "10516"
click at [335, 478] on label "[PERSON_NAME]" at bounding box center [384, 476] width 99 height 20
click at [335, 478] on input "[PERSON_NAME]" at bounding box center [340, 471] width 10 height 10
radio input "true"
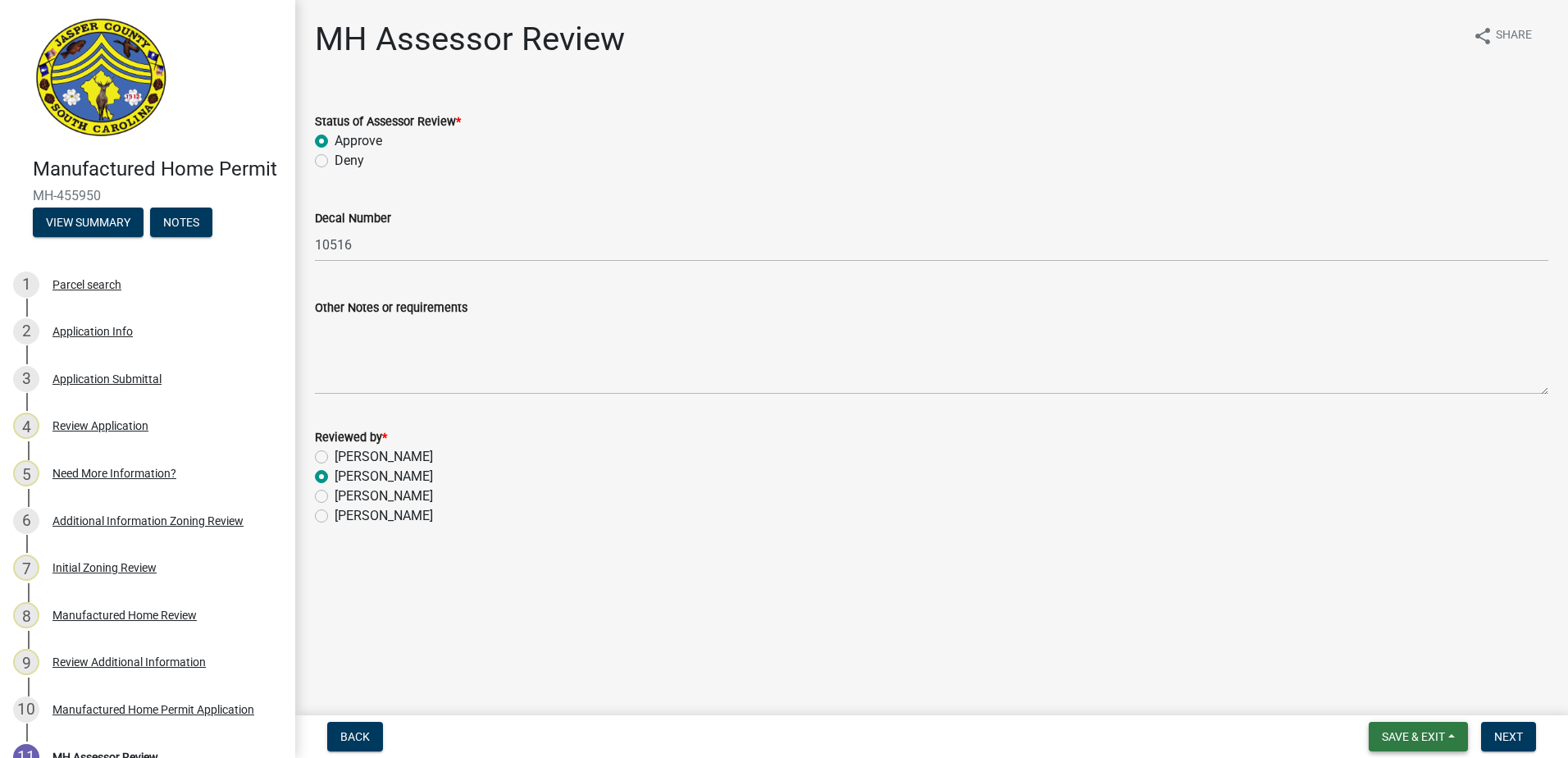
click at [1428, 737] on span "Save & Exit" at bounding box center [1413, 736] width 63 height 13
click at [1393, 655] on button "Save" at bounding box center [1403, 655] width 131 height 39
click at [1510, 746] on button "Next" at bounding box center [1509, 735] width 55 height 29
